Goal: Check status: Check status

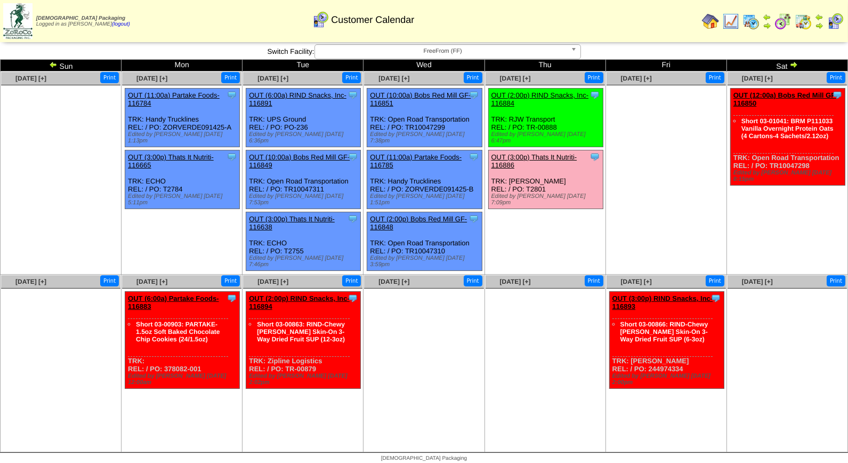
click at [382, 49] on span "FreeFrom (FF)" at bounding box center [442, 51] width 247 height 13
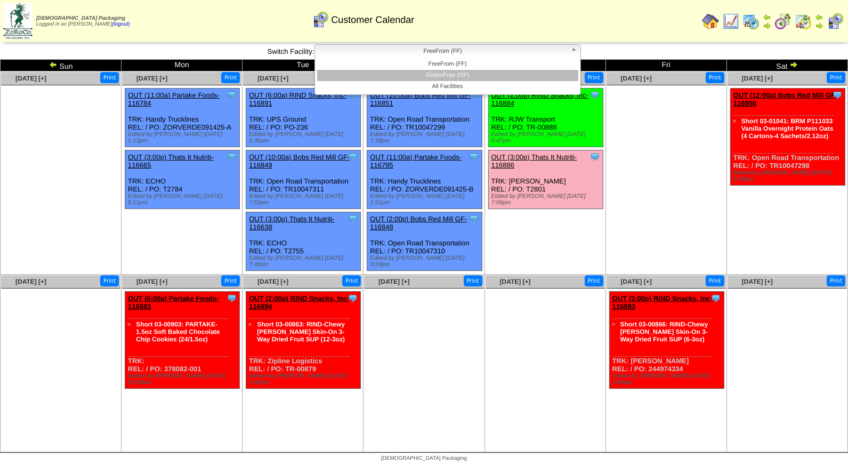
click at [435, 80] on li "GlutenFree (GF)" at bounding box center [447, 75] width 261 height 11
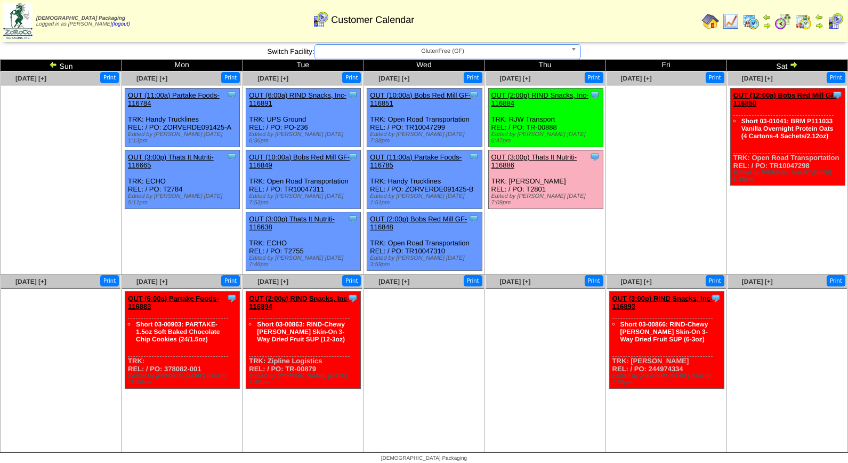
click at [438, 52] on span "GlutenFree (GF)" at bounding box center [442, 51] width 247 height 13
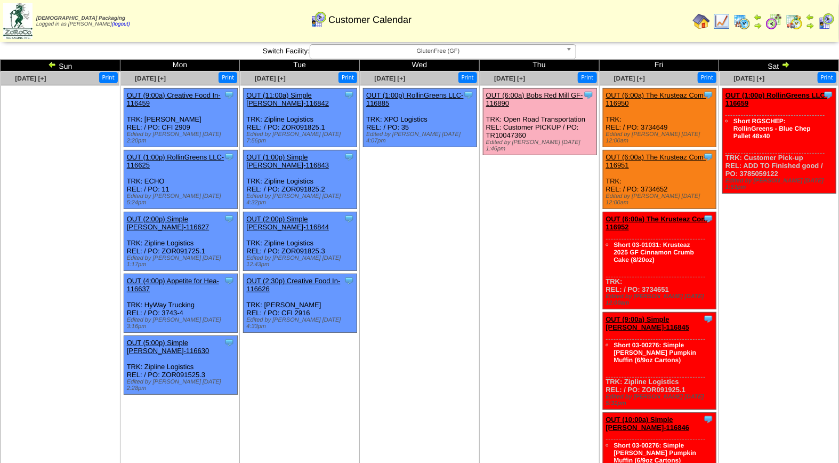
click at [49, 63] on img at bounding box center [52, 64] width 9 height 9
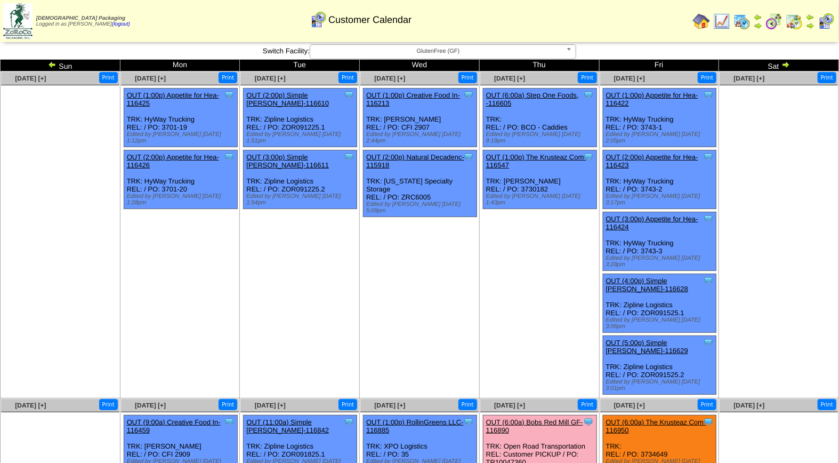
click at [785, 62] on img at bounding box center [785, 64] width 9 height 9
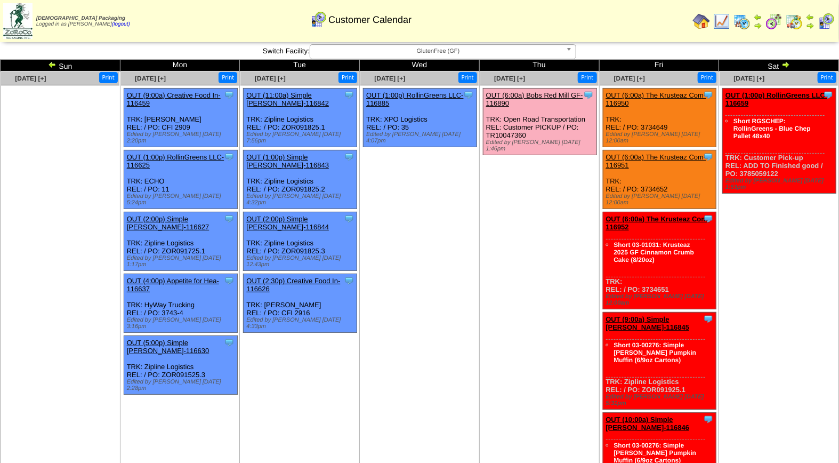
click at [398, 48] on span "GlutenFree (GF)" at bounding box center [437, 51] width 247 height 13
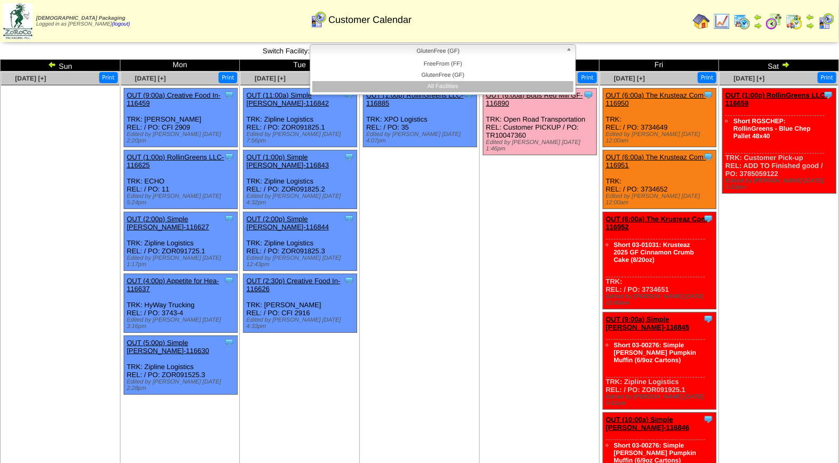
click at [451, 85] on li "All Facilities" at bounding box center [442, 86] width 261 height 11
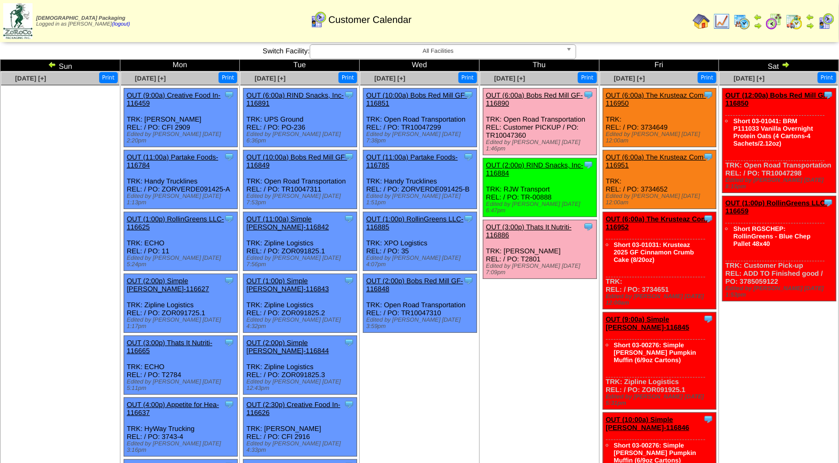
click at [509, 94] on link "OUT (6:00a) Bobs Red Mill GF-116890" at bounding box center [534, 99] width 97 height 16
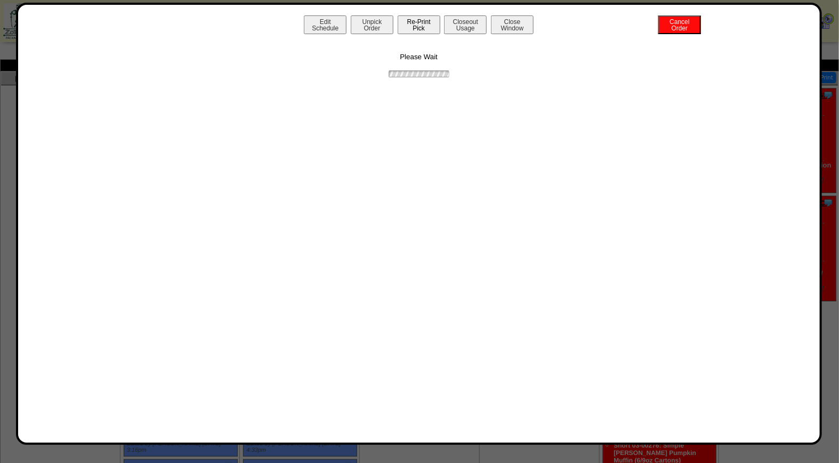
click at [422, 26] on button "Re-Print Pick" at bounding box center [419, 24] width 43 height 19
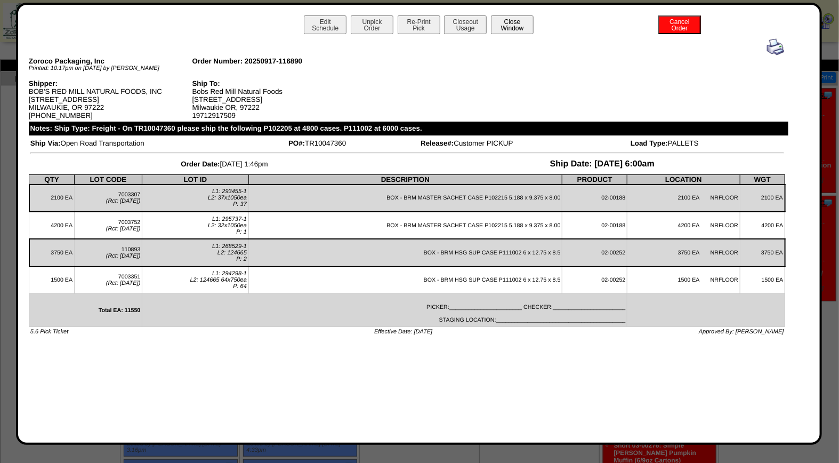
click at [513, 17] on button "Close Window" at bounding box center [512, 24] width 43 height 19
